Goal: Browse casually

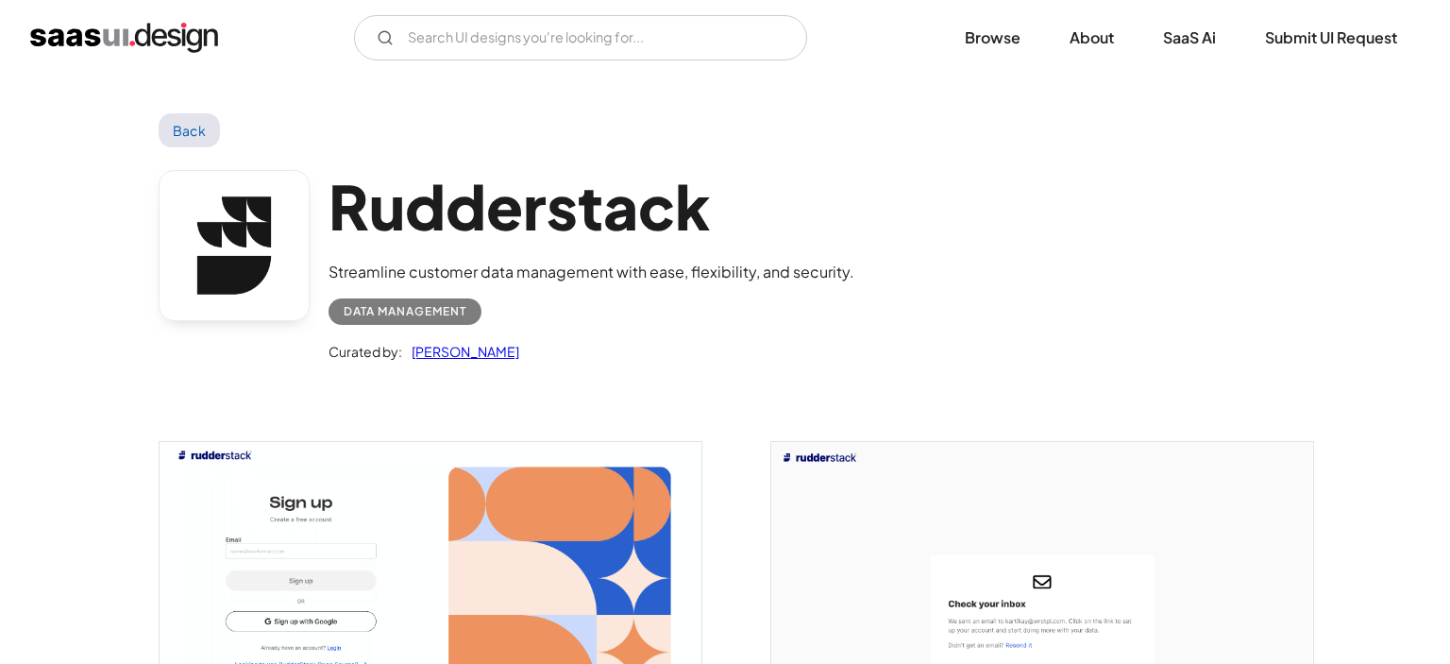
scroll to position [3616, 0]
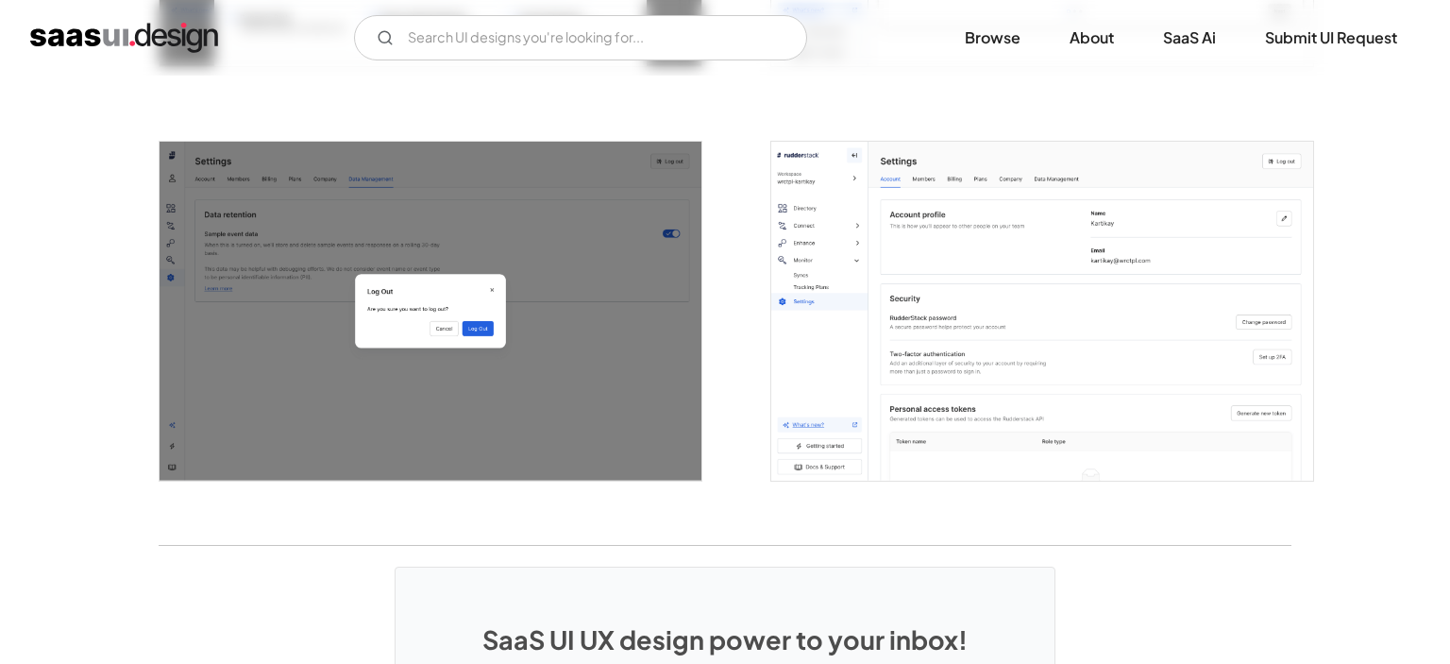
click at [1009, 312] on img "open lightbox" at bounding box center [1042, 311] width 542 height 339
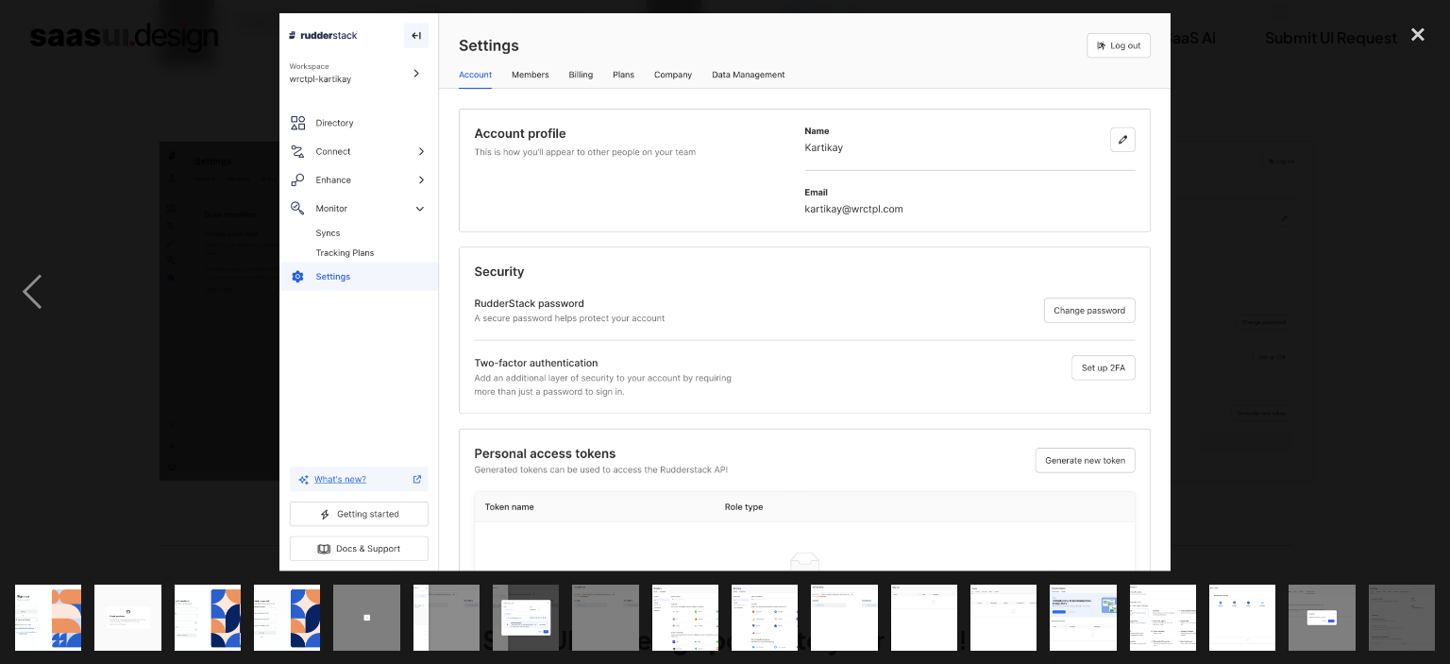
click at [1265, 259] on div at bounding box center [725, 292] width 1450 height 558
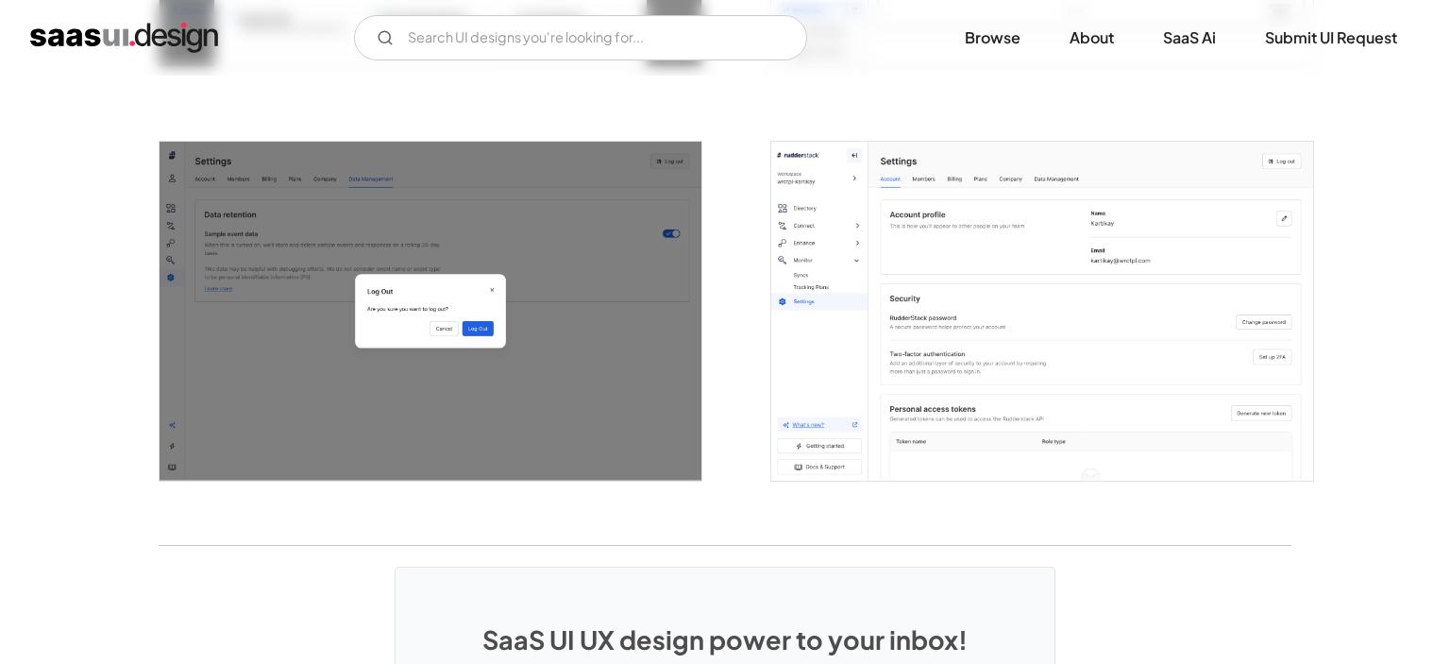
scroll to position [3316, 0]
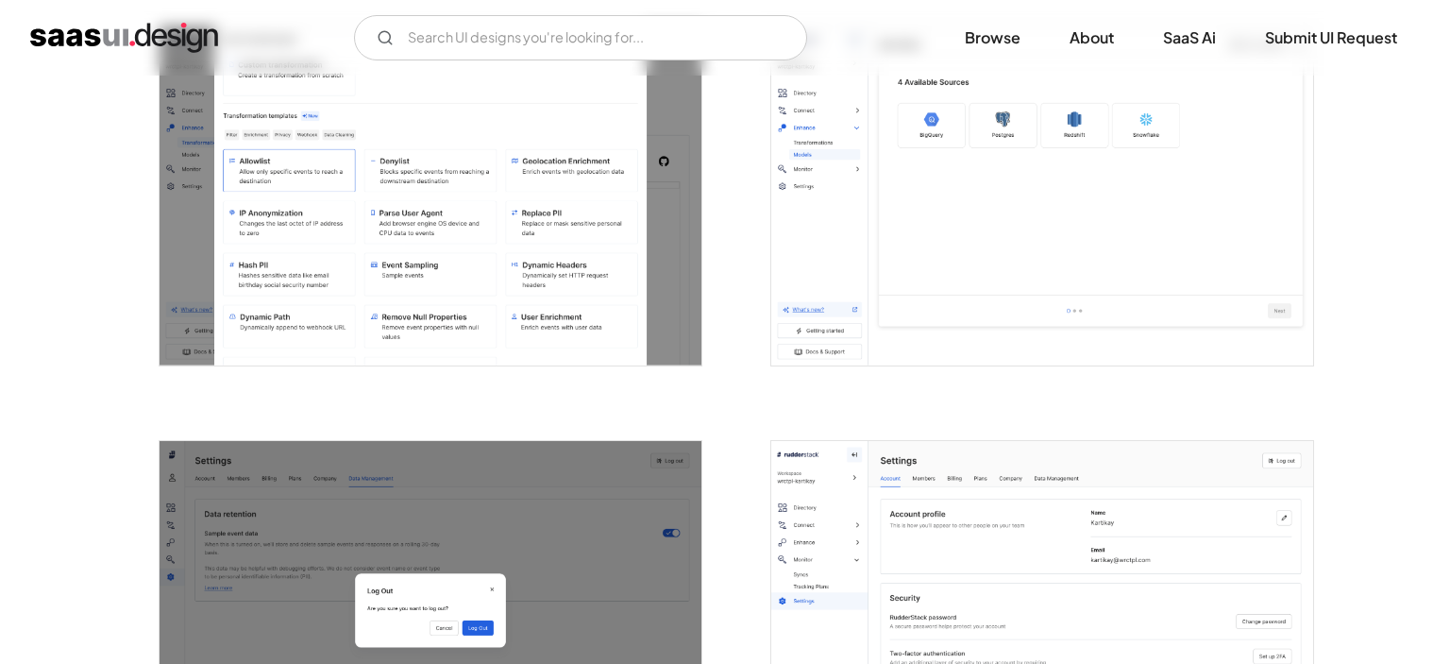
click at [382, 481] on img "open lightbox" at bounding box center [431, 610] width 542 height 339
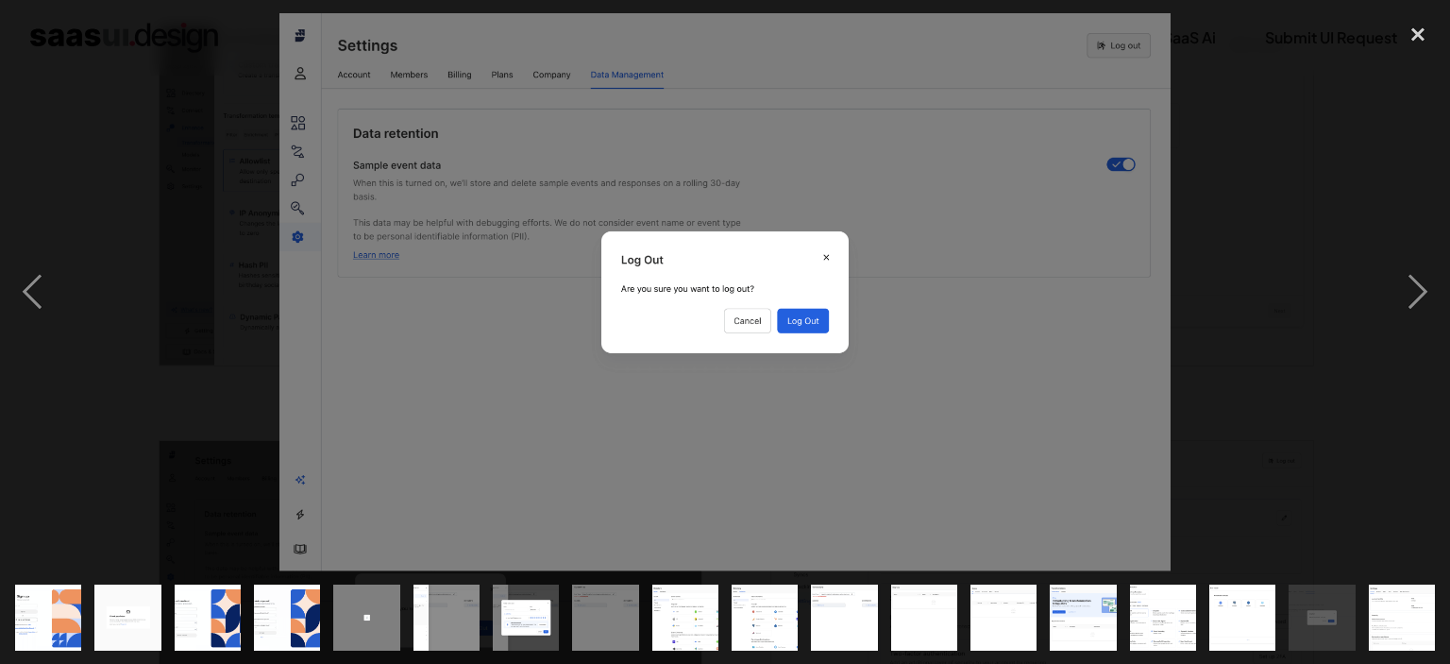
click at [1373, 187] on div at bounding box center [725, 292] width 1450 height 558
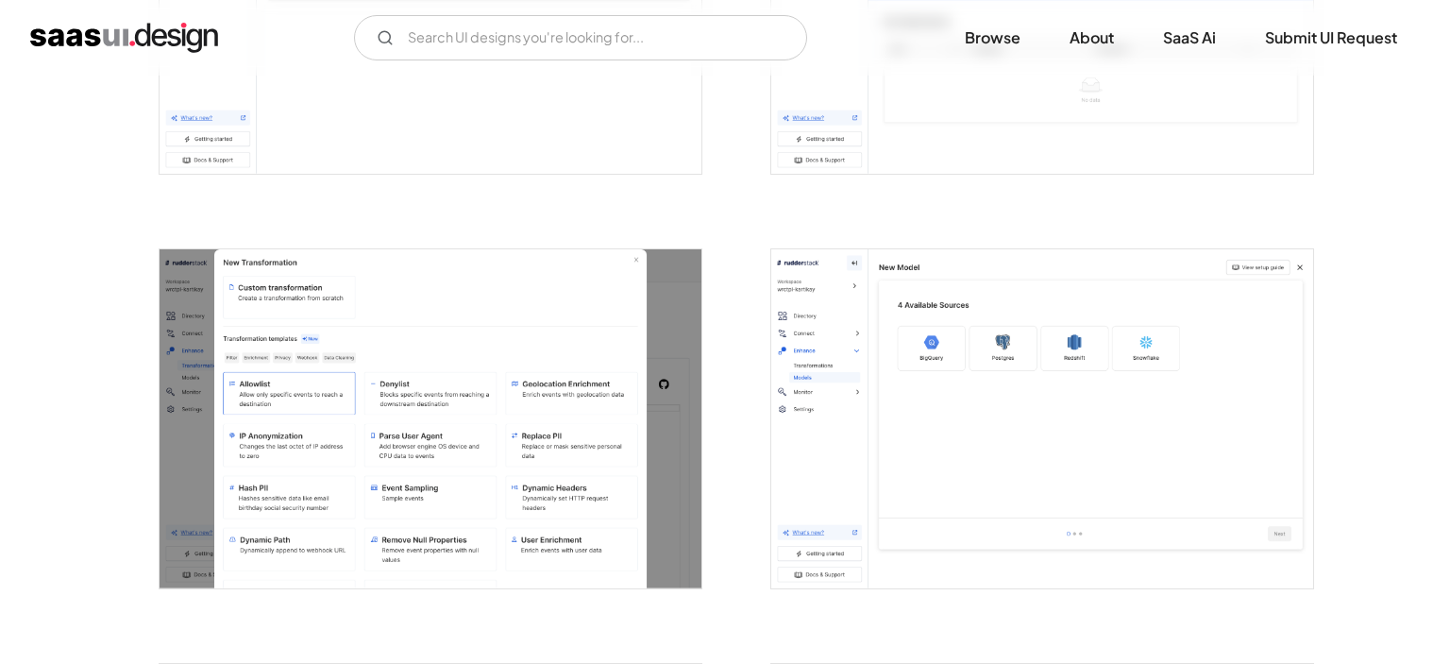
scroll to position [3017, 0]
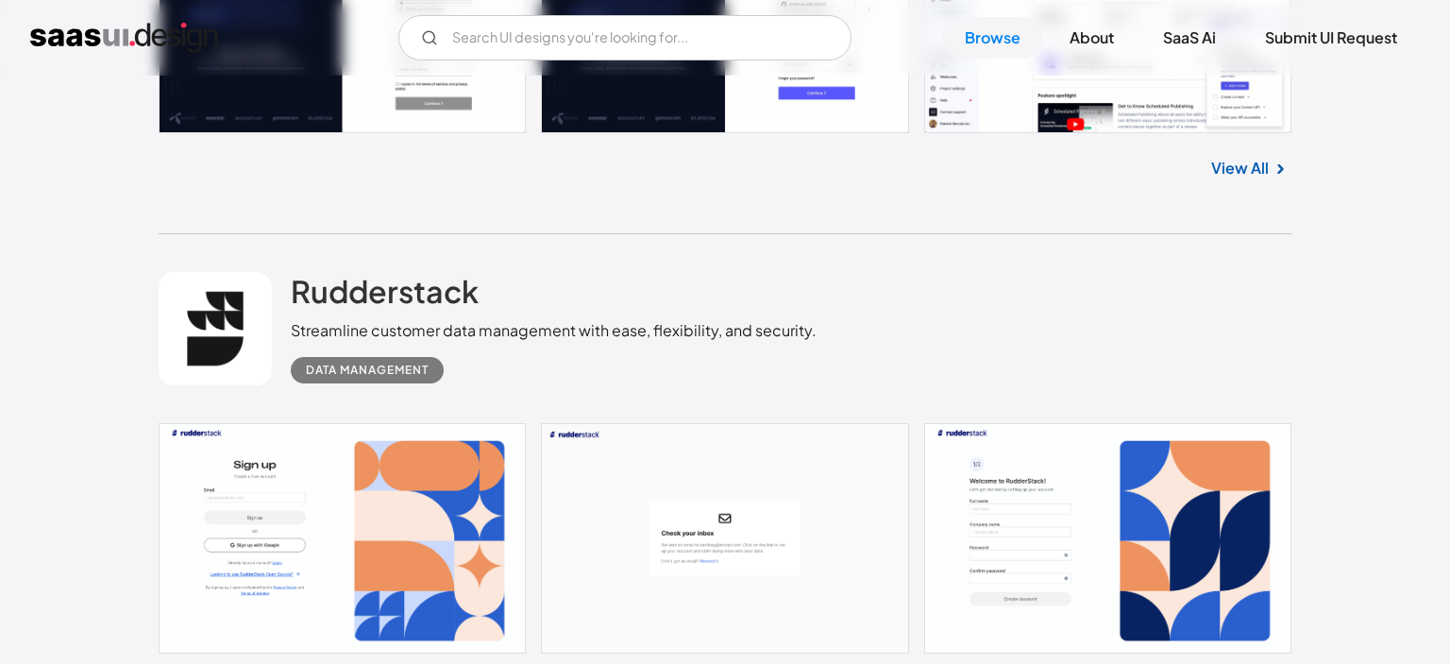
scroll to position [49793, 0]
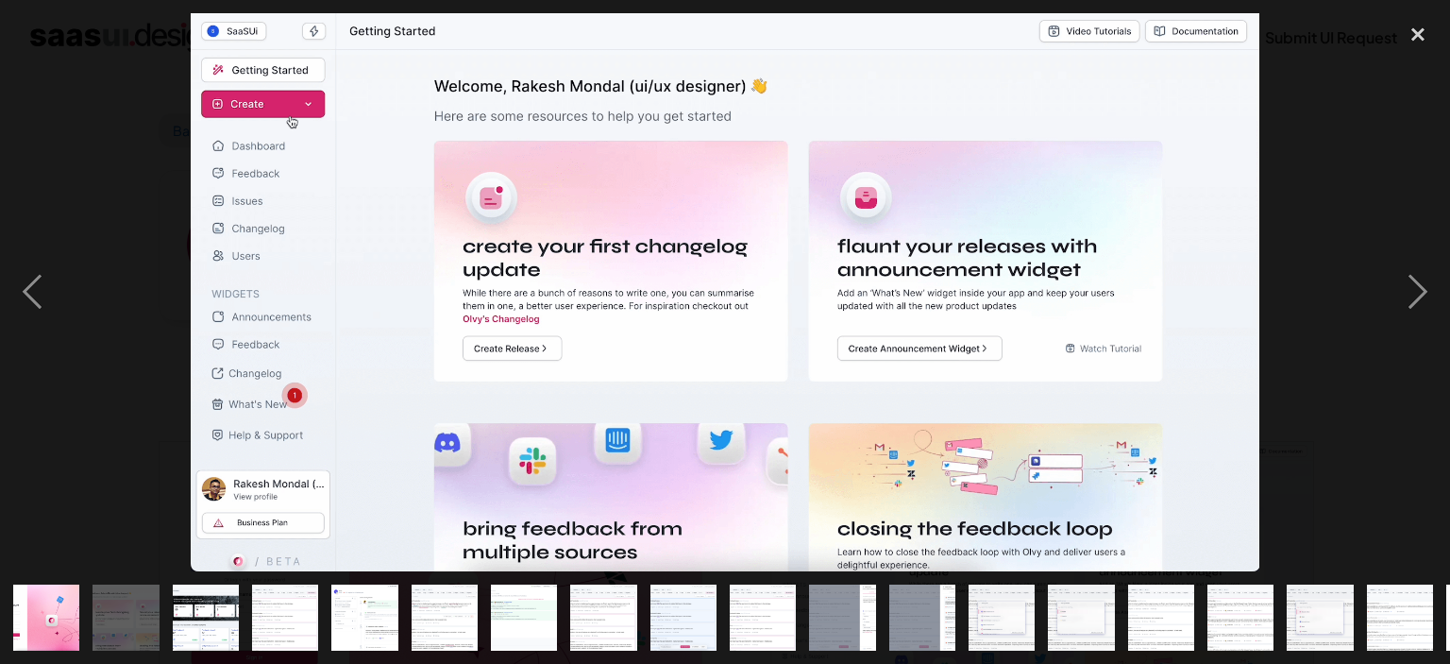
scroll to position [298, 0]
click at [1418, 278] on div "next image" at bounding box center [1418, 292] width 64 height 558
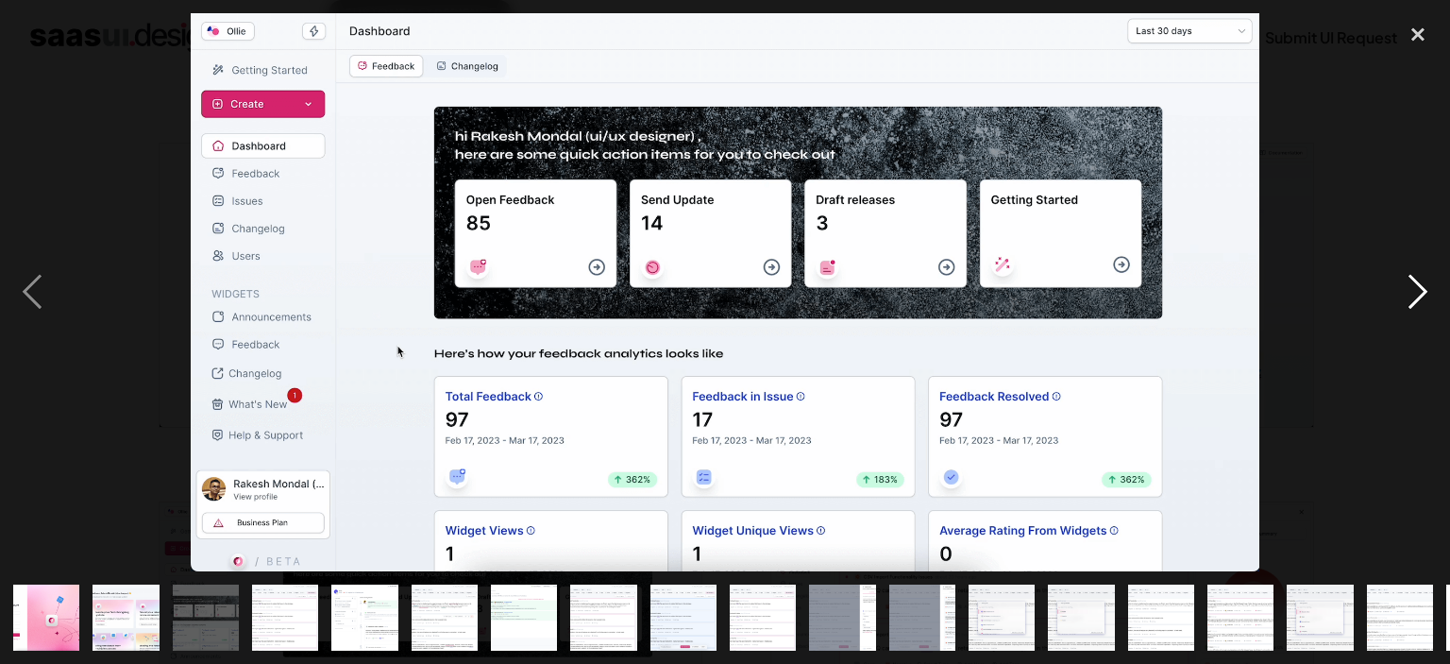
click at [1418, 278] on div "next image" at bounding box center [1418, 292] width 64 height 558
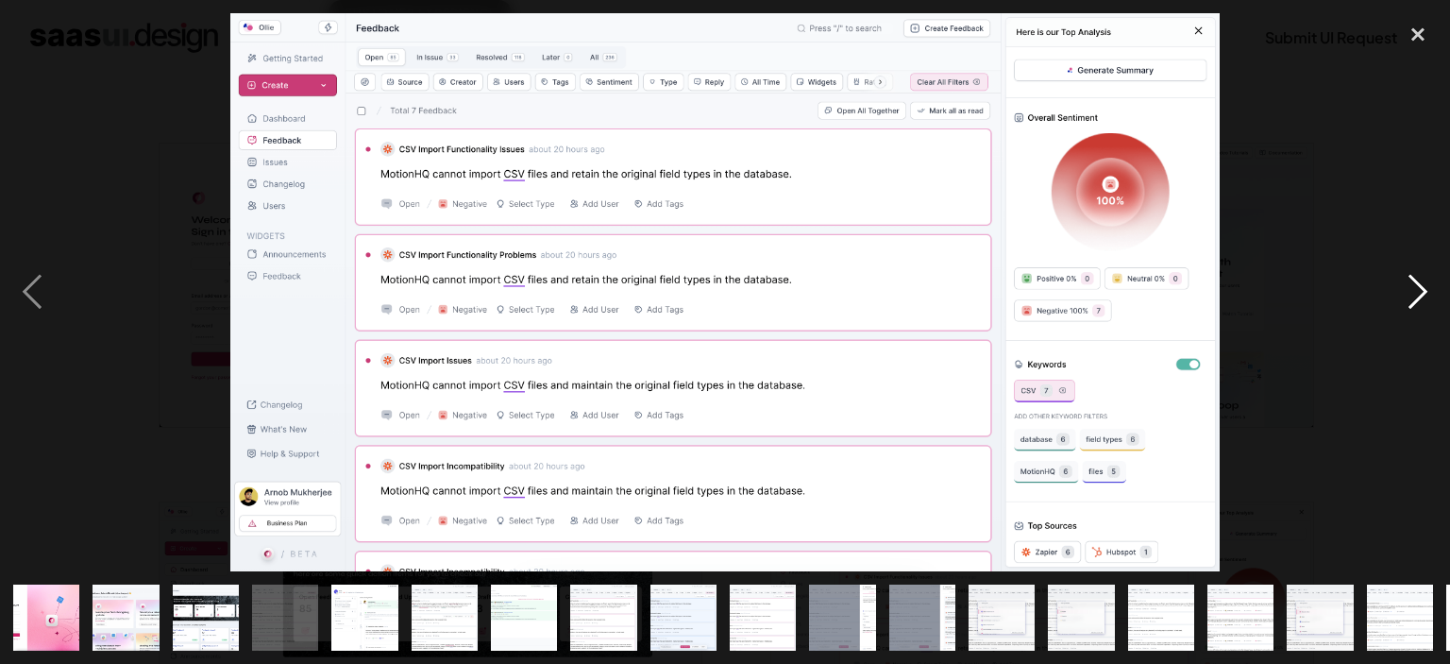
click at [1418, 278] on div "next image" at bounding box center [1418, 292] width 64 height 558
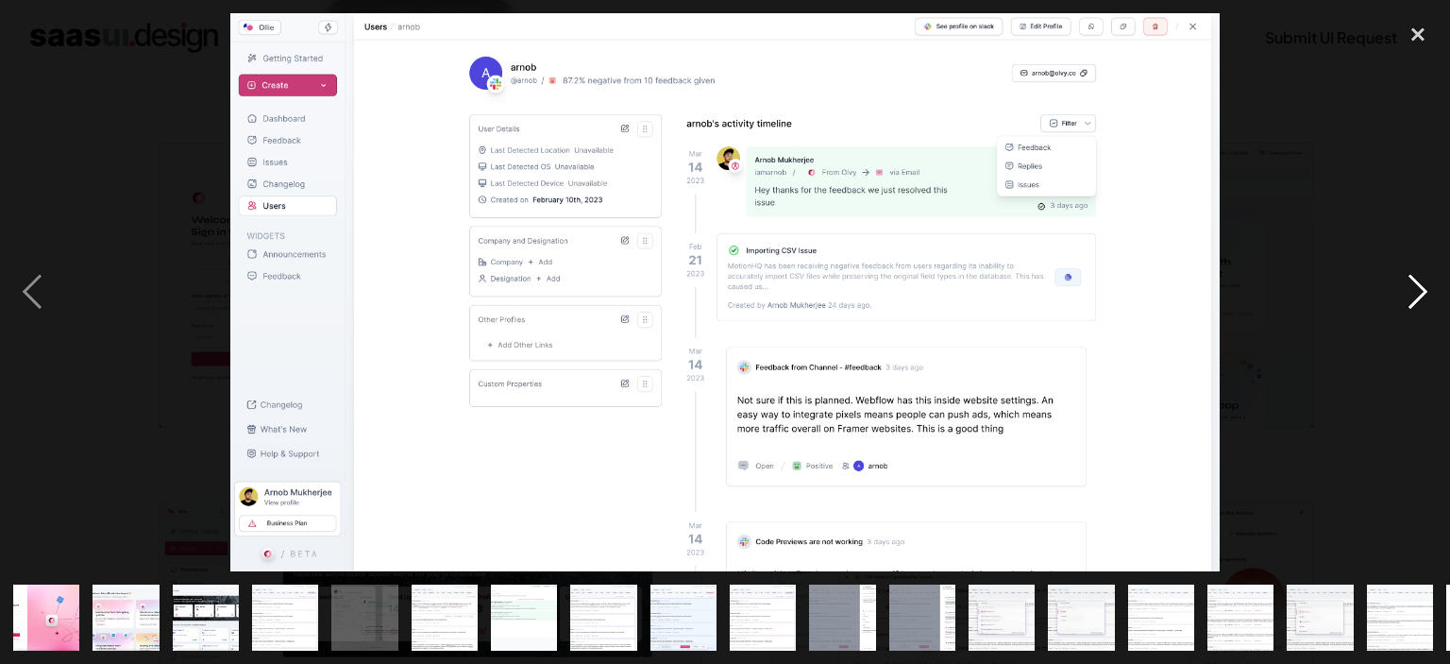
click at [1414, 285] on div "next image" at bounding box center [1418, 292] width 64 height 558
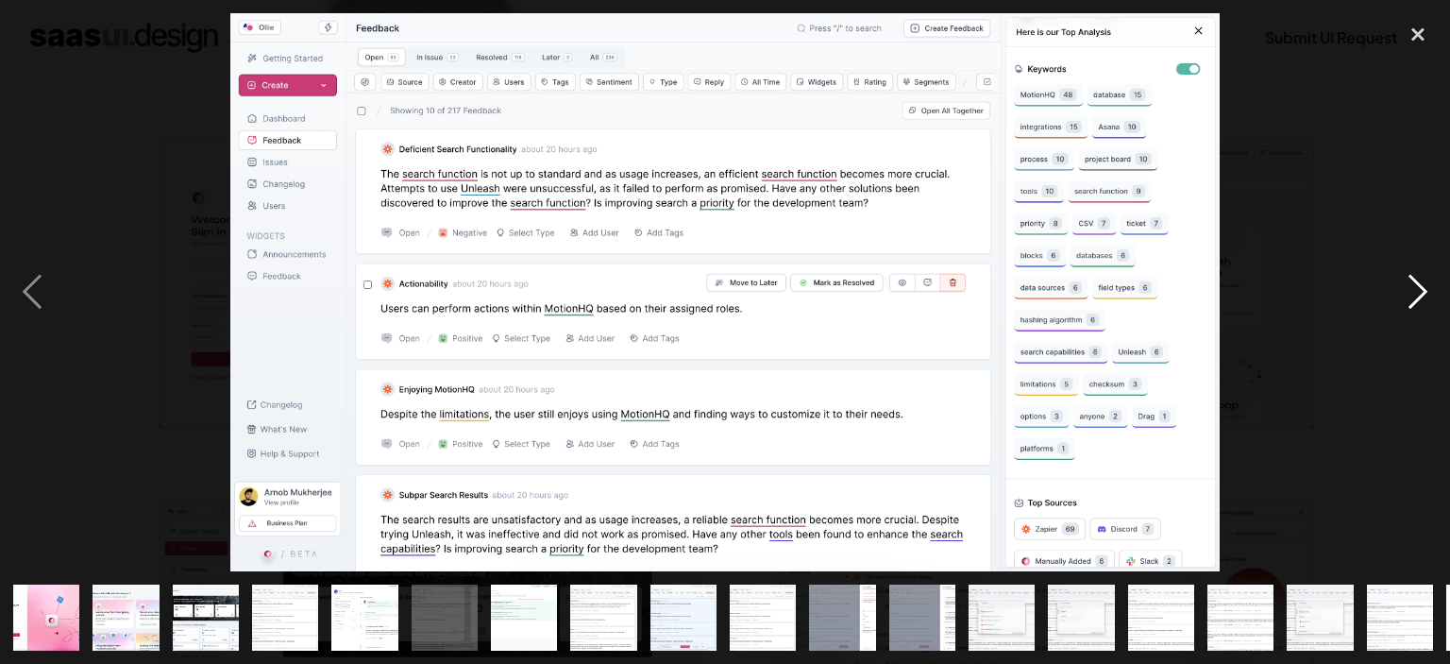
click at [1414, 285] on div "next image" at bounding box center [1418, 292] width 64 height 558
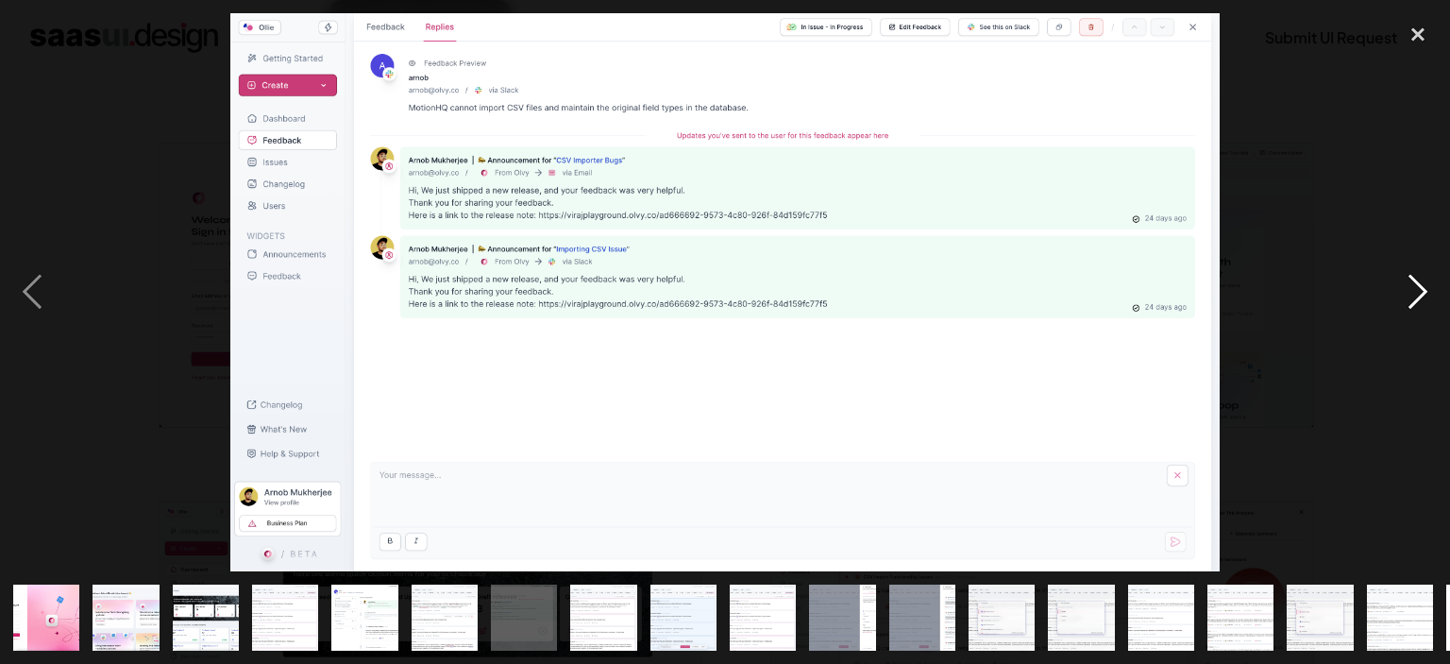
click at [1414, 285] on div "next image" at bounding box center [1418, 292] width 64 height 558
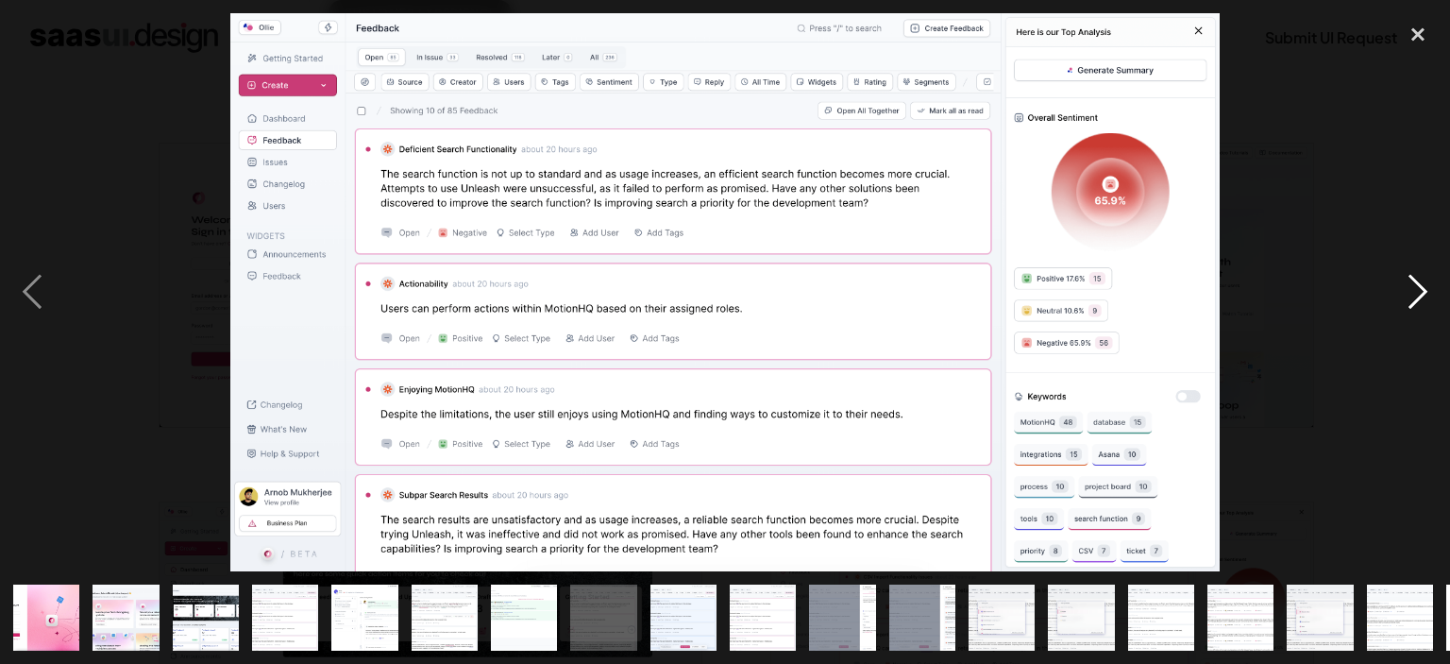
click at [1414, 285] on div "next image" at bounding box center [1418, 292] width 64 height 558
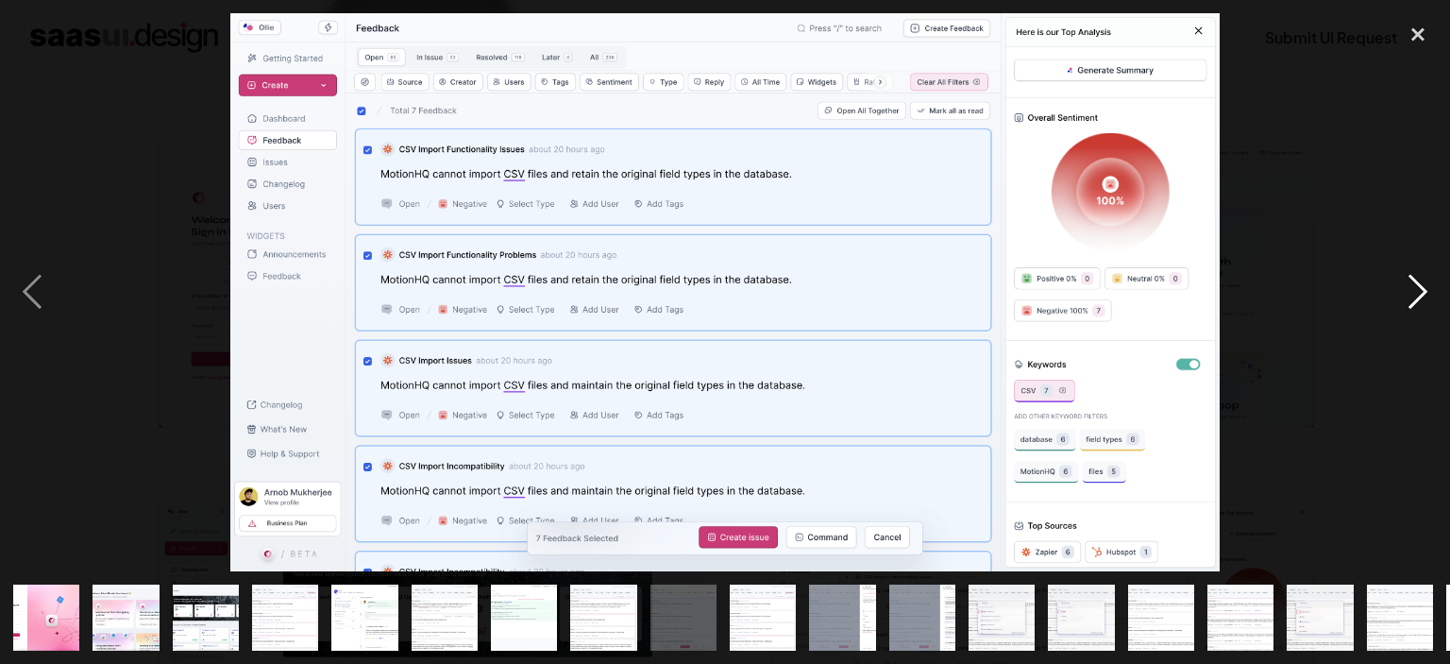
click at [1411, 284] on div "next image" at bounding box center [1418, 292] width 64 height 558
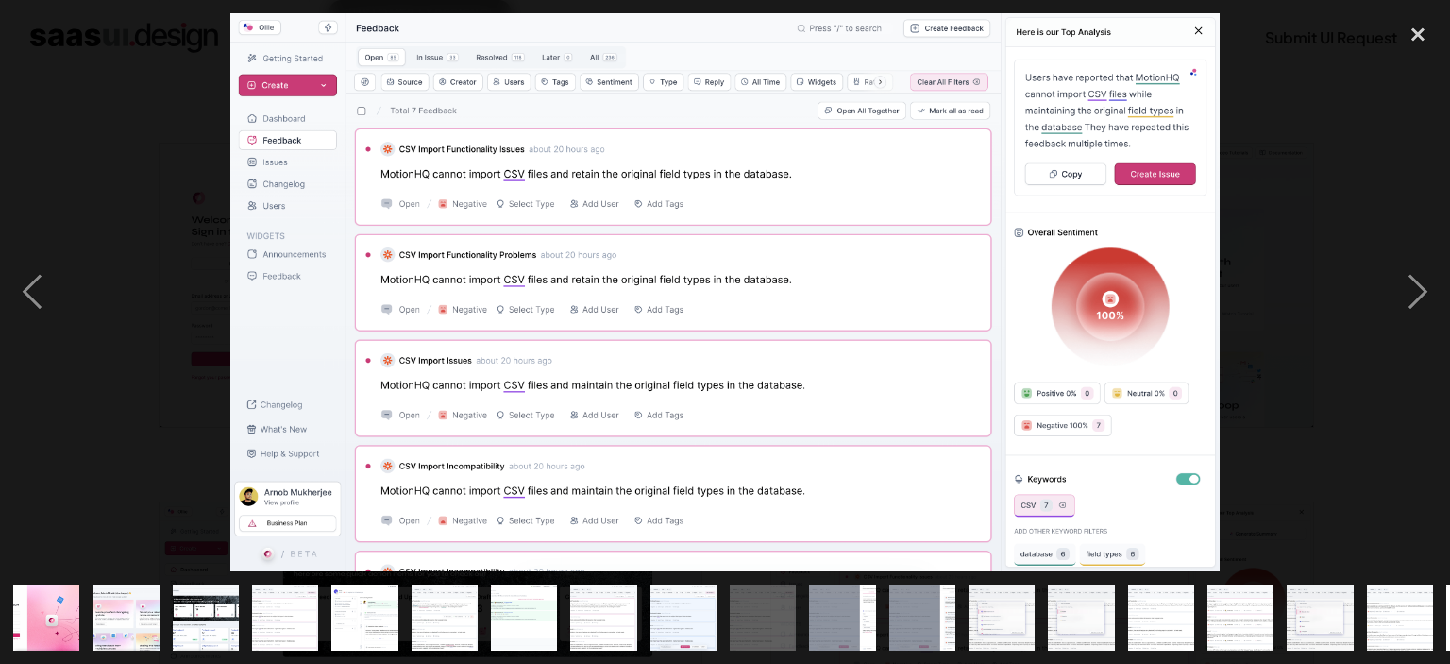
drag, startPoint x: 1411, startPoint y: 284, endPoint x: 835, endPoint y: 174, distance: 586.4
click at [819, 283] on div at bounding box center [725, 292] width 1450 height 558
click at [1414, 278] on div "next image" at bounding box center [1418, 292] width 64 height 558
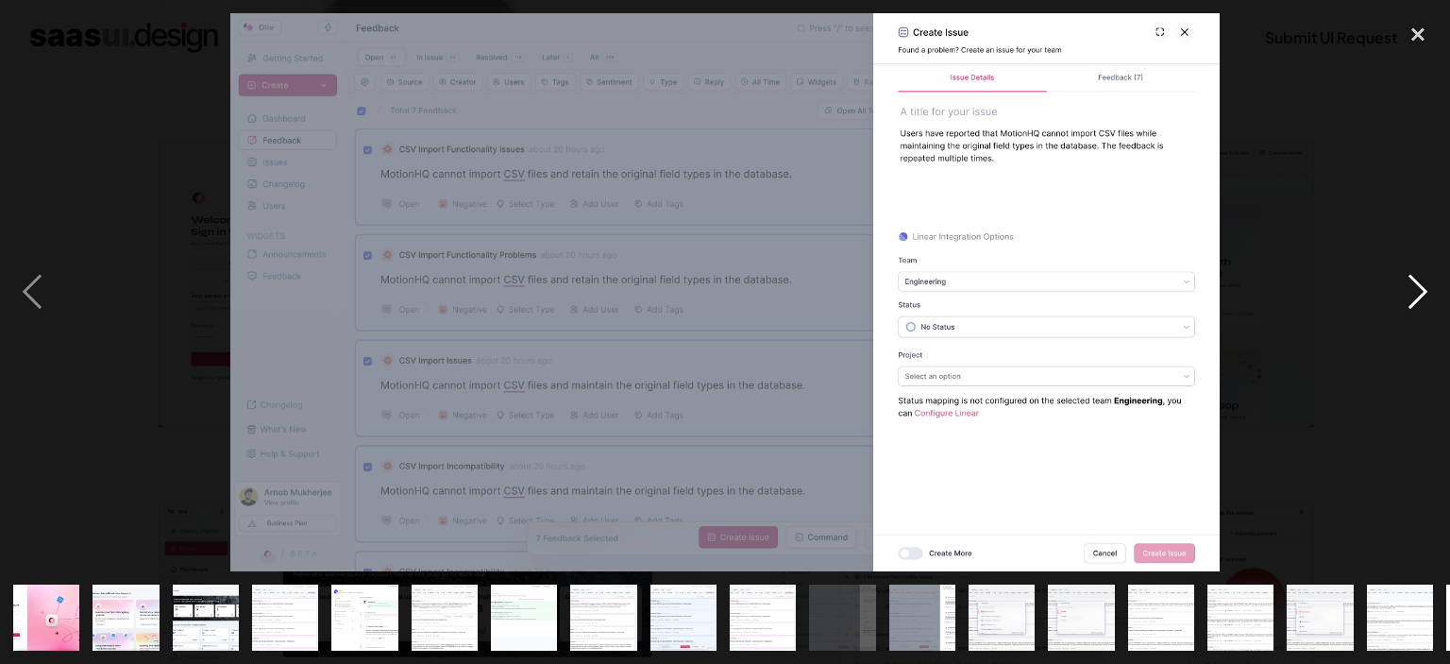
click at [1414, 278] on div "next image" at bounding box center [1418, 292] width 64 height 558
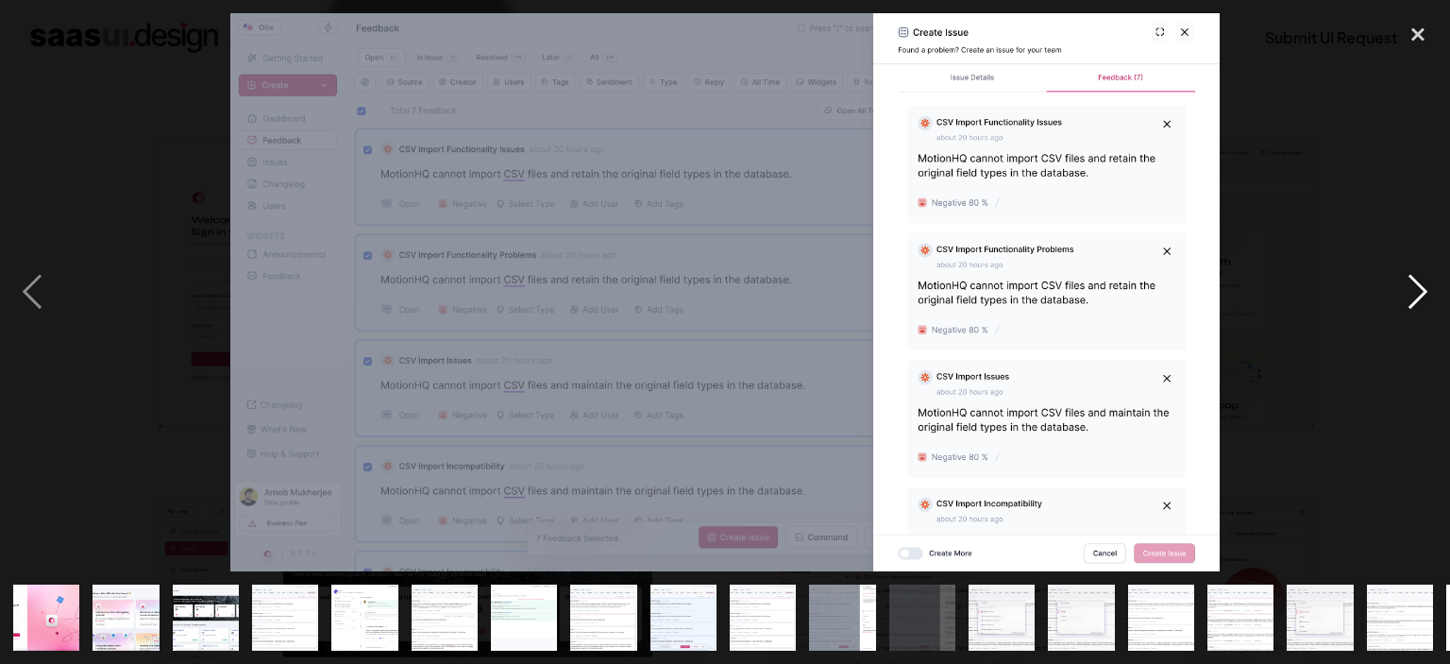
click at [1414, 278] on div "next image" at bounding box center [1418, 292] width 64 height 558
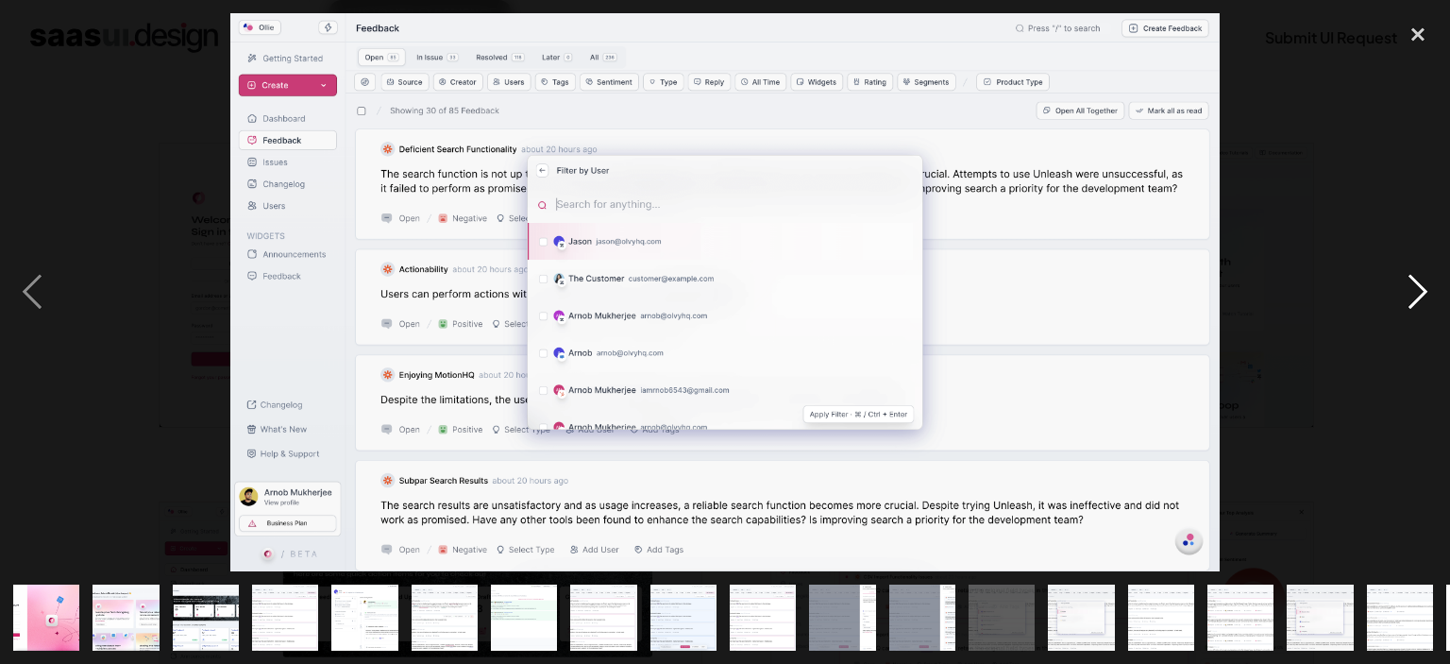
click at [1414, 278] on div "next image" at bounding box center [1418, 292] width 64 height 558
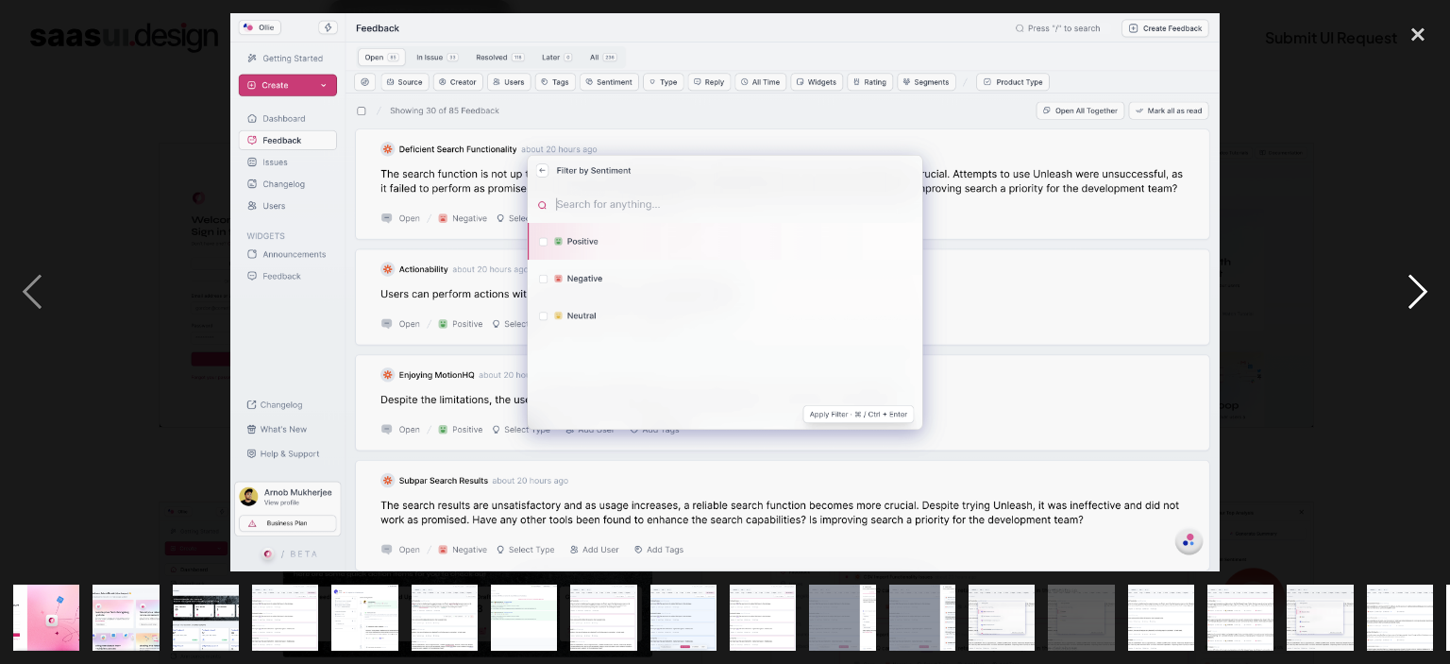
click at [1414, 278] on div "next image" at bounding box center [1418, 292] width 64 height 558
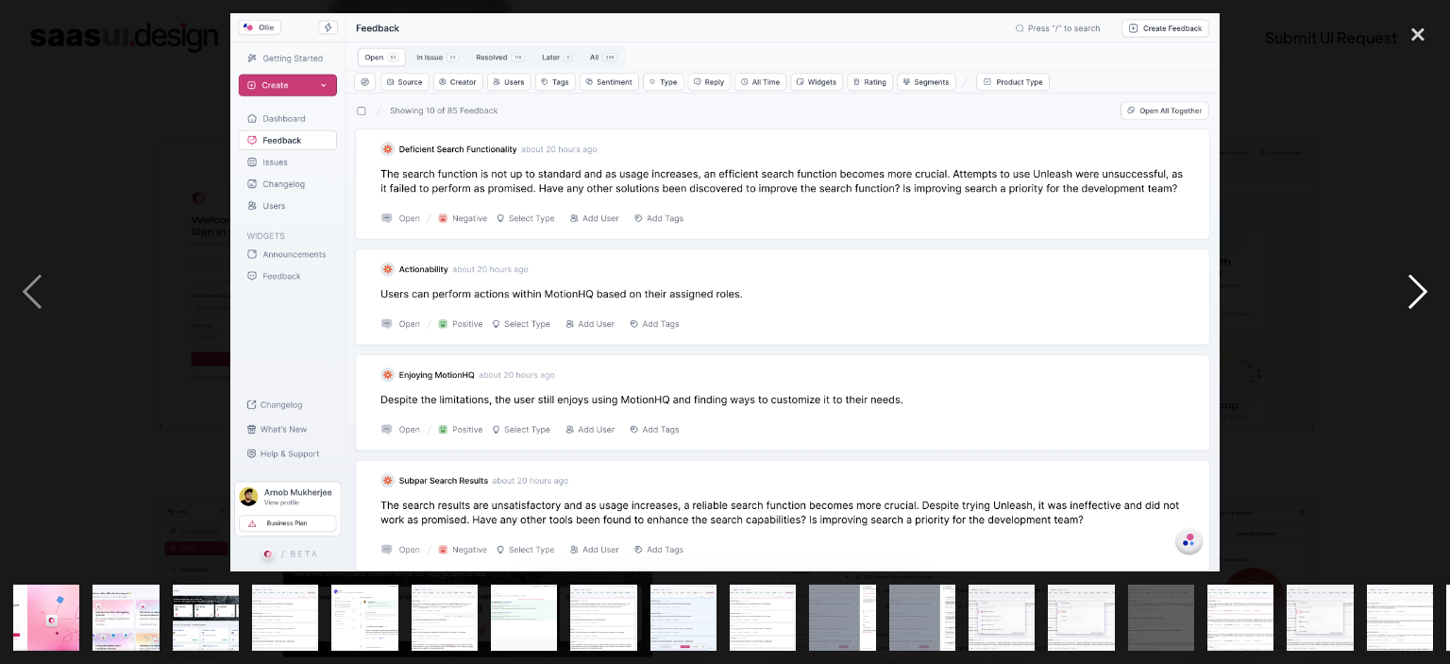
click at [1414, 278] on div "next image" at bounding box center [1418, 292] width 64 height 558
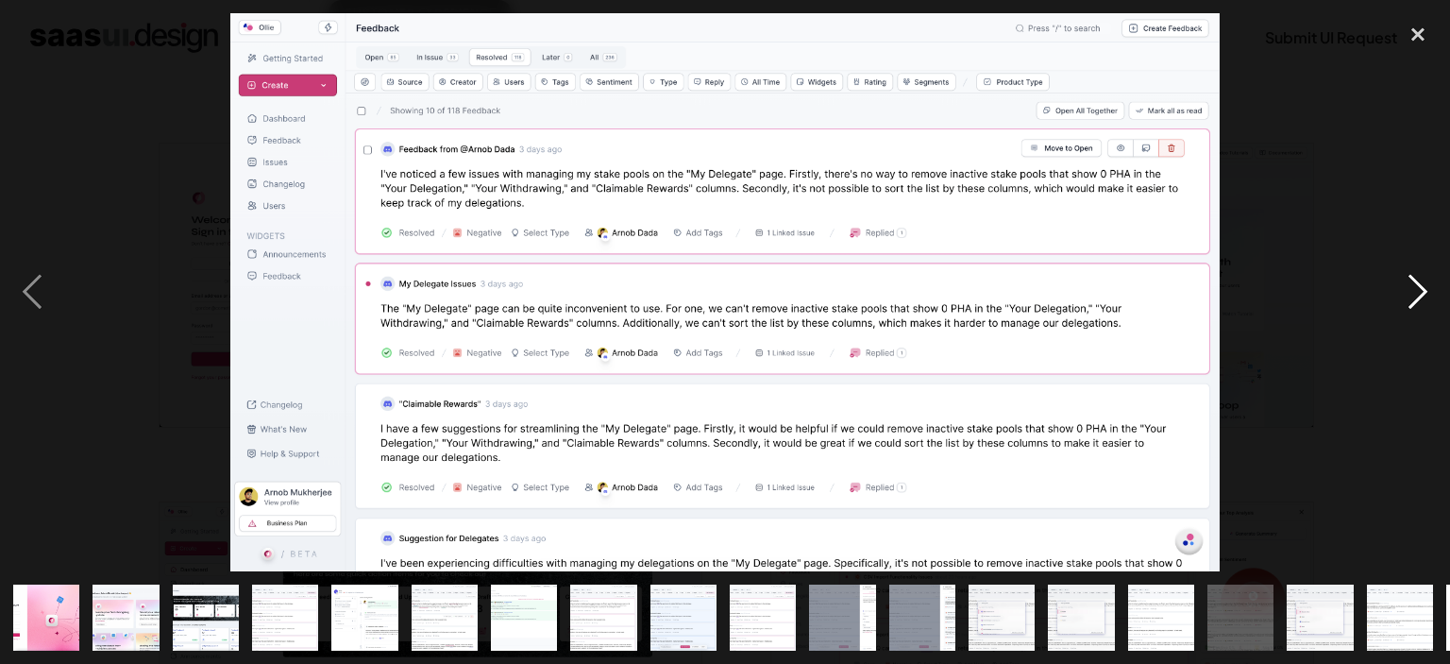
click at [1414, 278] on div "next image" at bounding box center [1418, 292] width 64 height 558
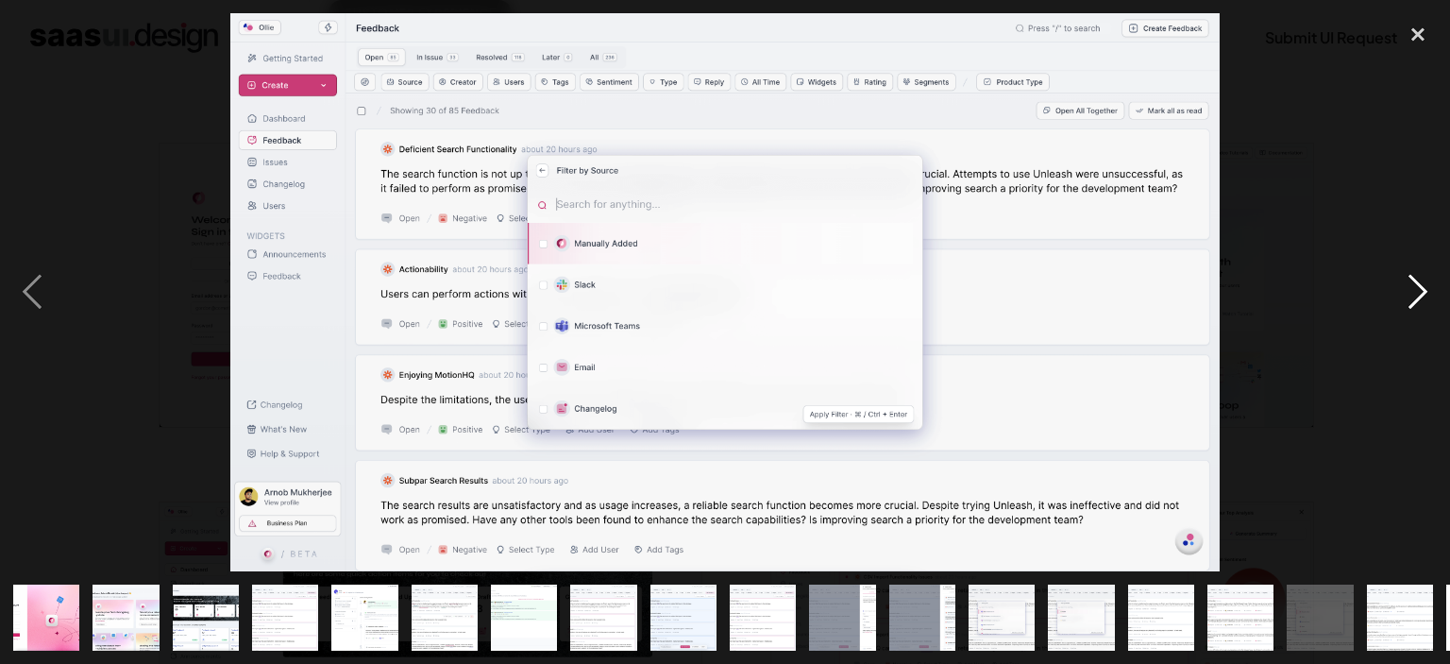
click at [1414, 278] on div "next image" at bounding box center [1418, 292] width 64 height 558
